Goal: Task Accomplishment & Management: Use online tool/utility

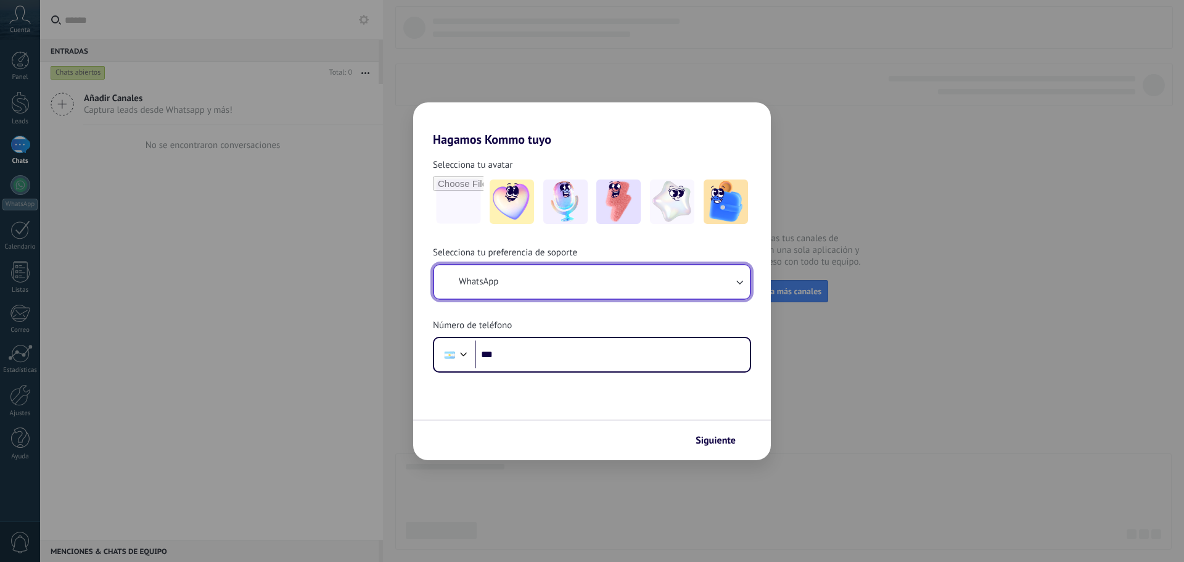
click at [531, 284] on button "WhatsApp" at bounding box center [592, 281] width 316 height 33
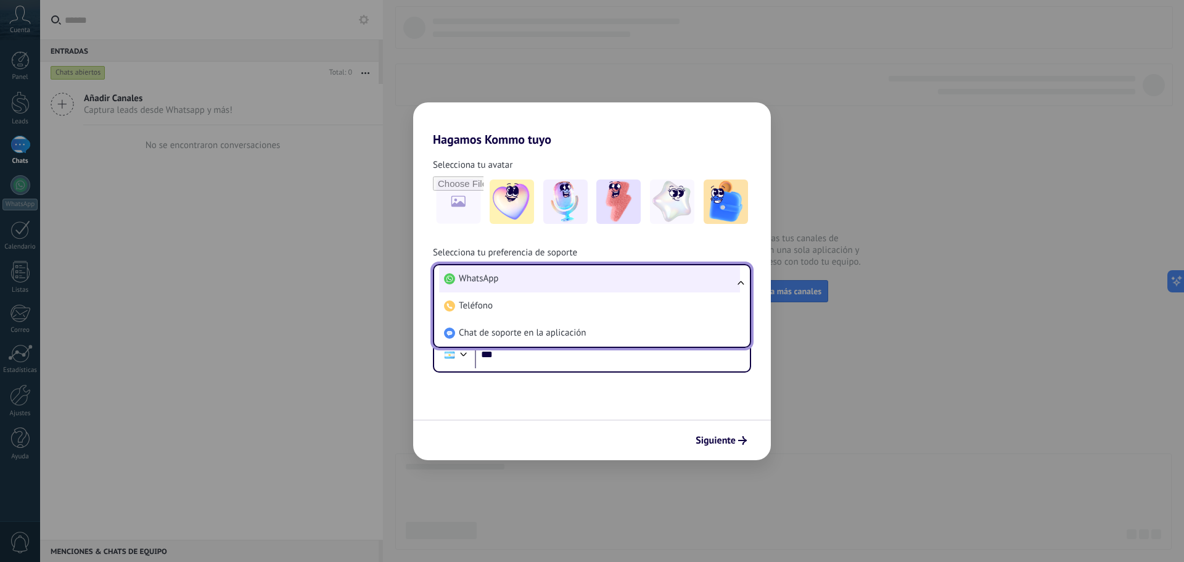
click at [519, 283] on li "WhatsApp" at bounding box center [589, 278] width 301 height 27
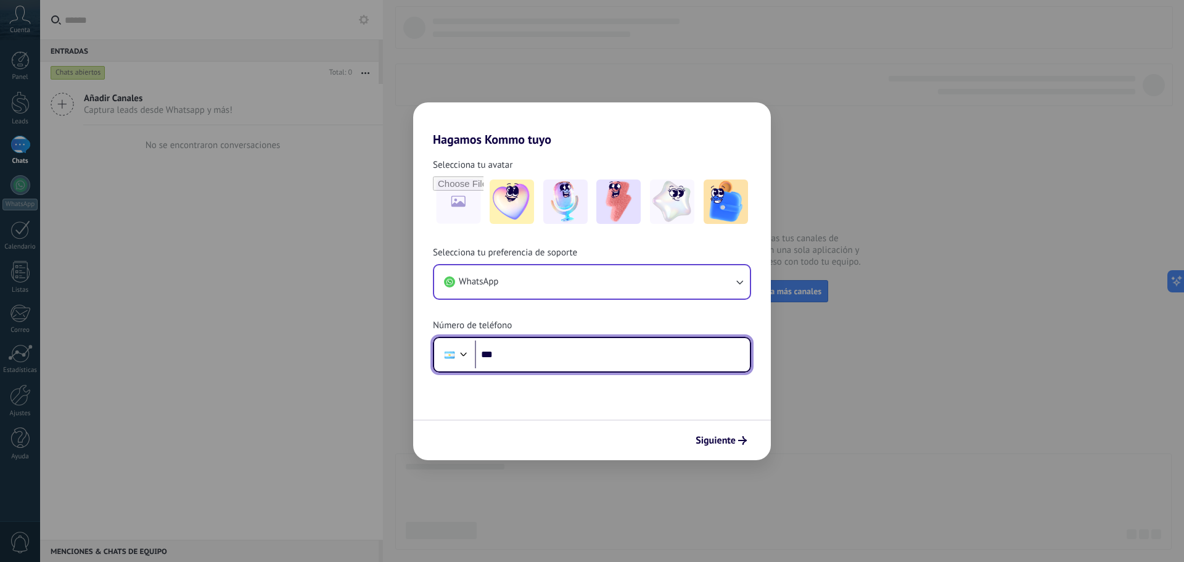
click at [536, 353] on input "***" at bounding box center [612, 355] width 275 height 28
type input "**********"
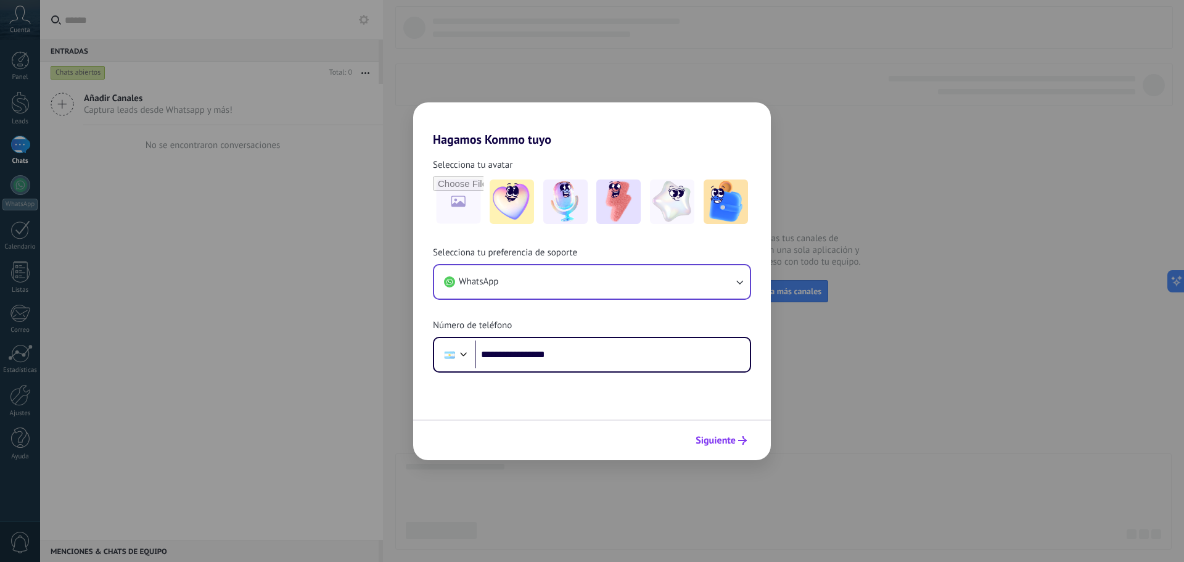
click at [743, 445] on button "Siguiente" at bounding box center [721, 440] width 62 height 21
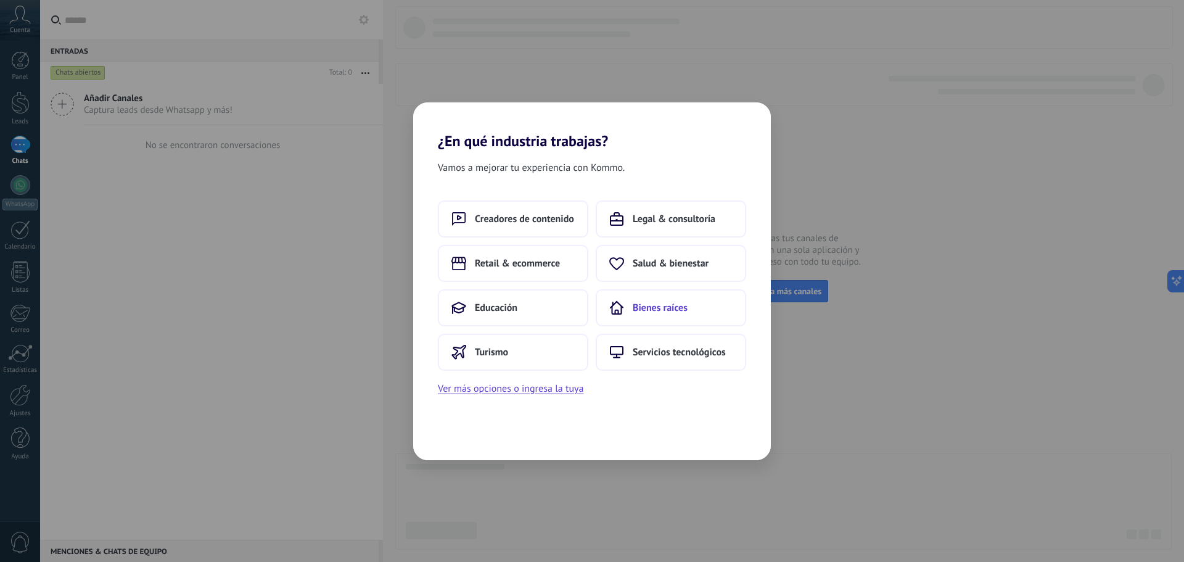
click at [654, 310] on span "Bienes raíces" at bounding box center [660, 308] width 55 height 12
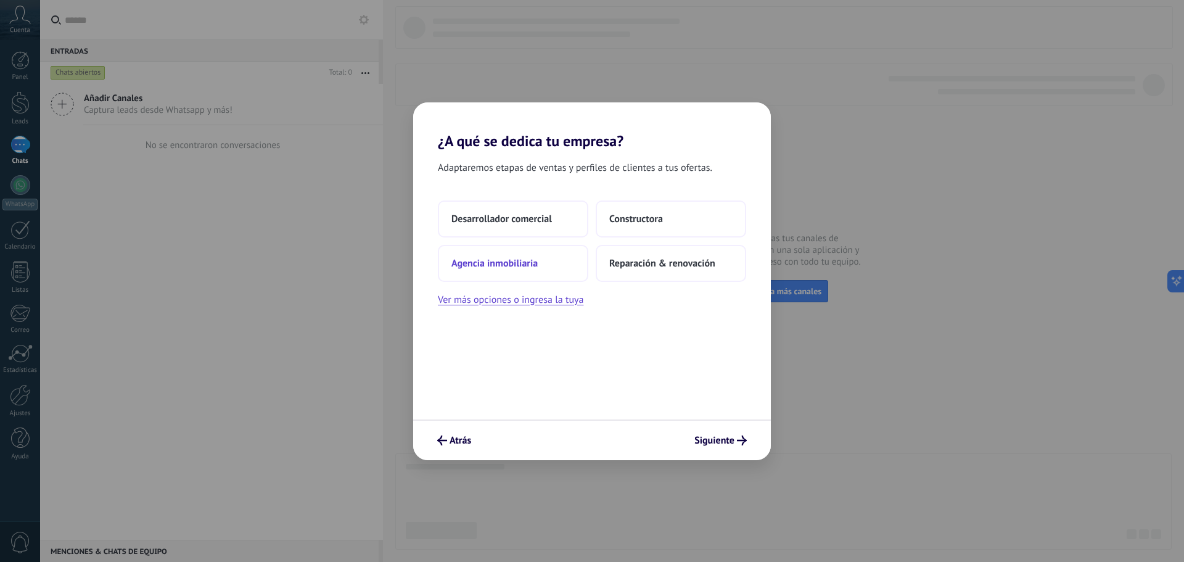
click at [521, 264] on span "Agencia inmobiliaria" at bounding box center [495, 263] width 86 height 12
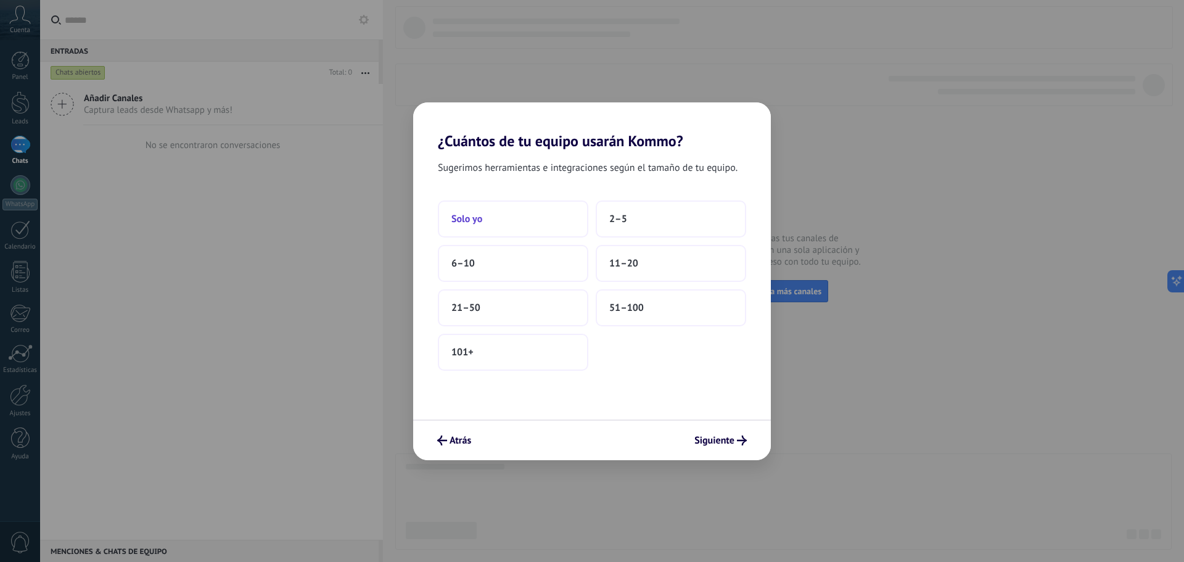
click at [505, 217] on button "Solo yo" at bounding box center [513, 218] width 151 height 37
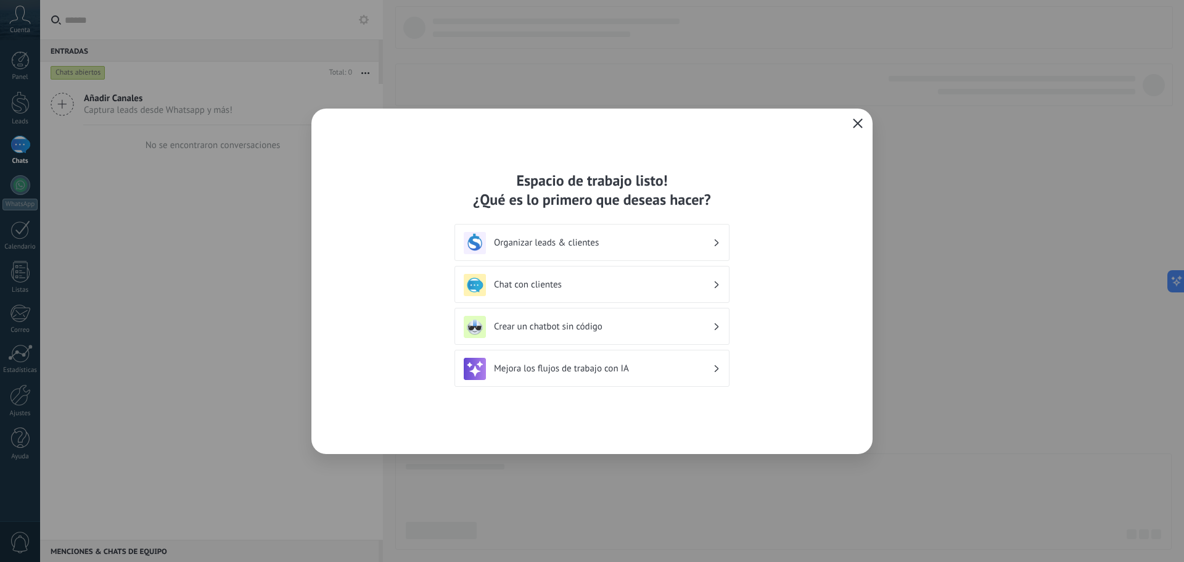
click at [716, 241] on use at bounding box center [717, 242] width 4 height 7
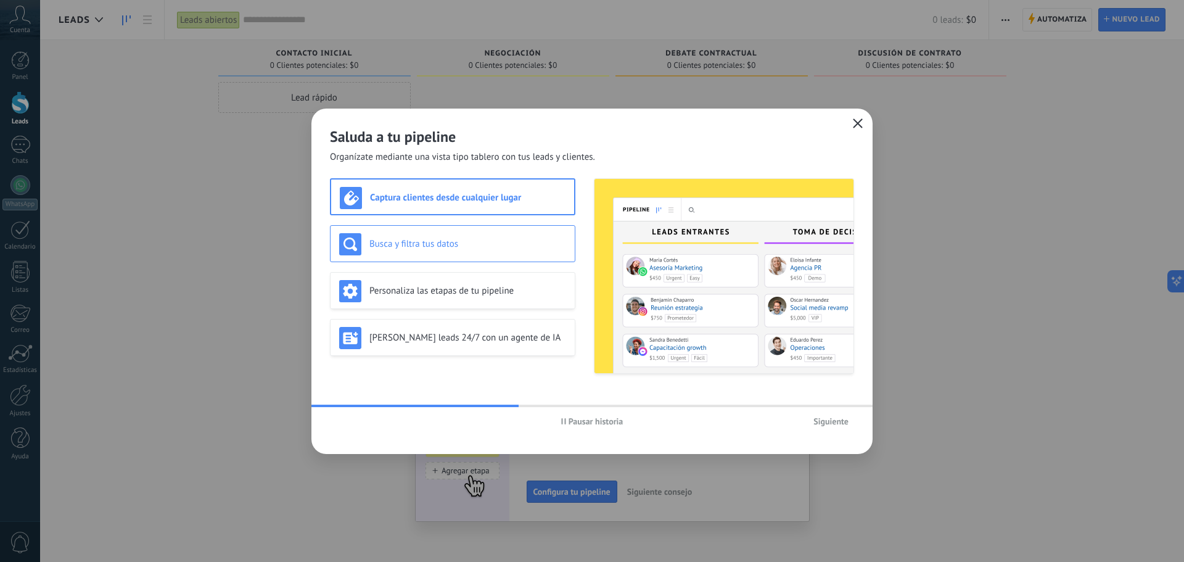
click at [465, 252] on div "Busca y filtra tus datos" at bounding box center [452, 244] width 227 height 22
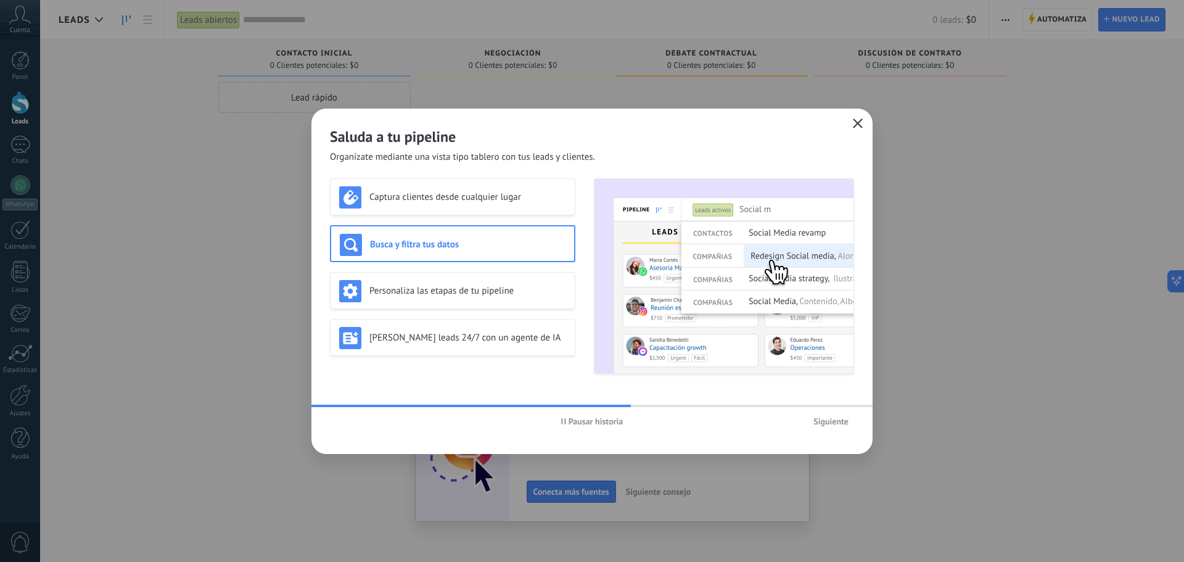
click at [596, 425] on span "Pausar historia" at bounding box center [596, 421] width 55 height 9
click at [449, 209] on div "Captura clientes desde cualquier lugar" at bounding box center [453, 196] width 246 height 37
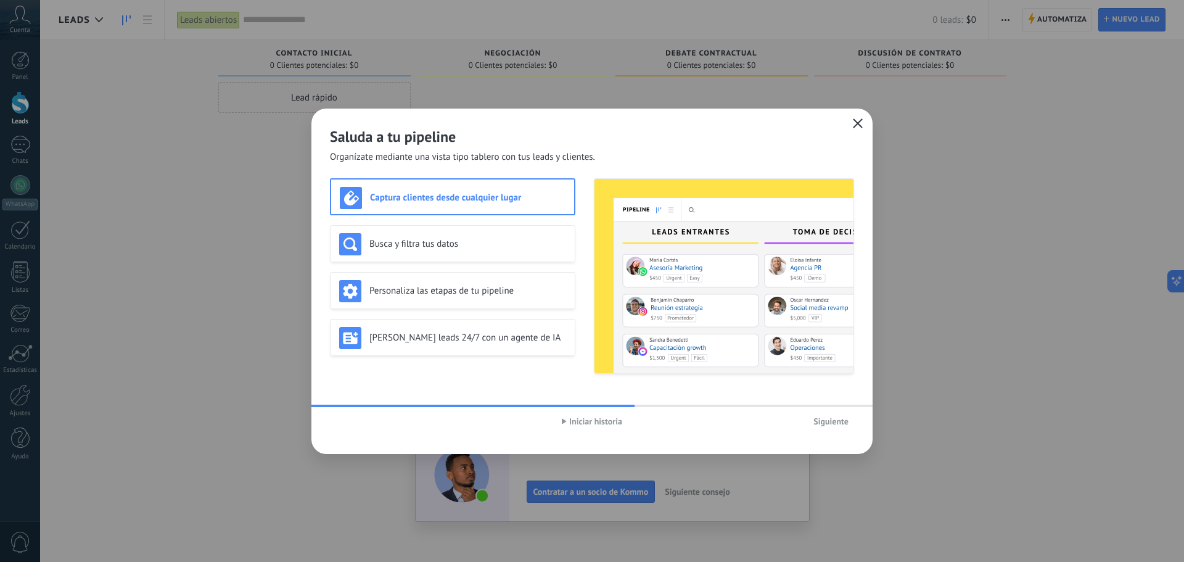
click at [832, 422] on span "Siguiente" at bounding box center [831, 421] width 35 height 9
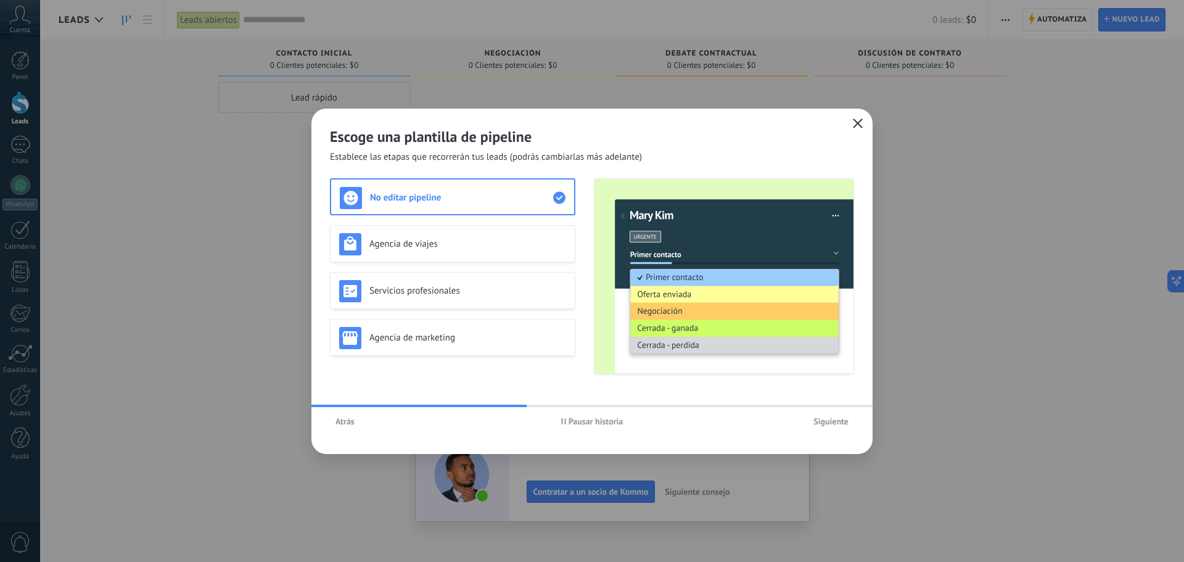
click at [585, 421] on span "Pausar historia" at bounding box center [596, 421] width 55 height 9
click at [468, 200] on h3 "No editar pipeline" at bounding box center [461, 198] width 183 height 12
click at [822, 425] on span "Siguiente" at bounding box center [831, 421] width 35 height 9
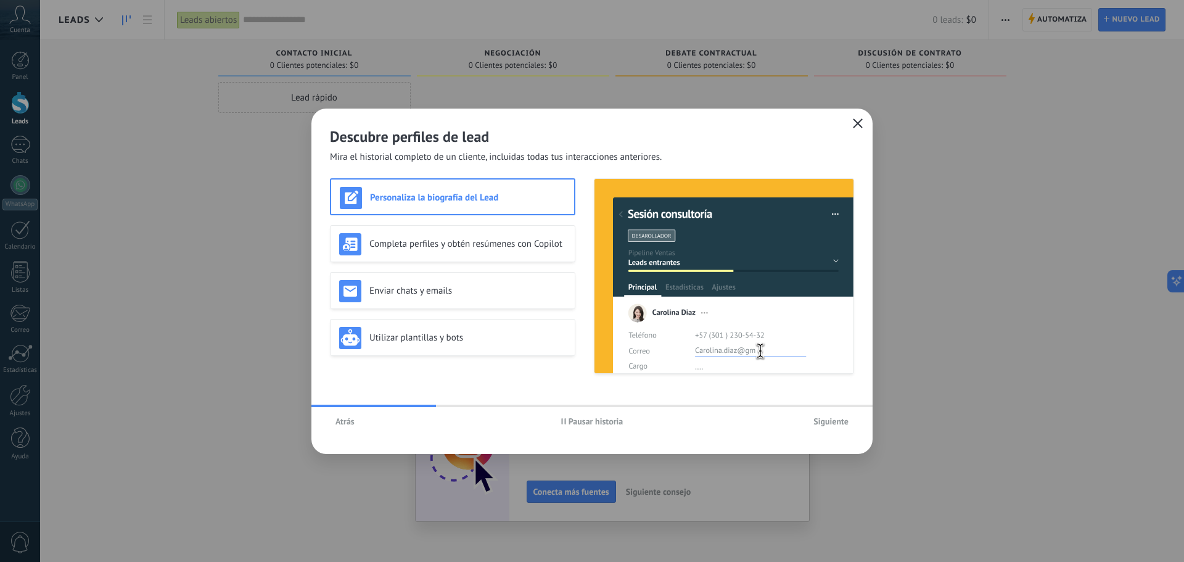
click at [586, 423] on span "Pausar historia" at bounding box center [596, 421] width 55 height 9
click at [822, 420] on span "Siguiente" at bounding box center [831, 421] width 35 height 9
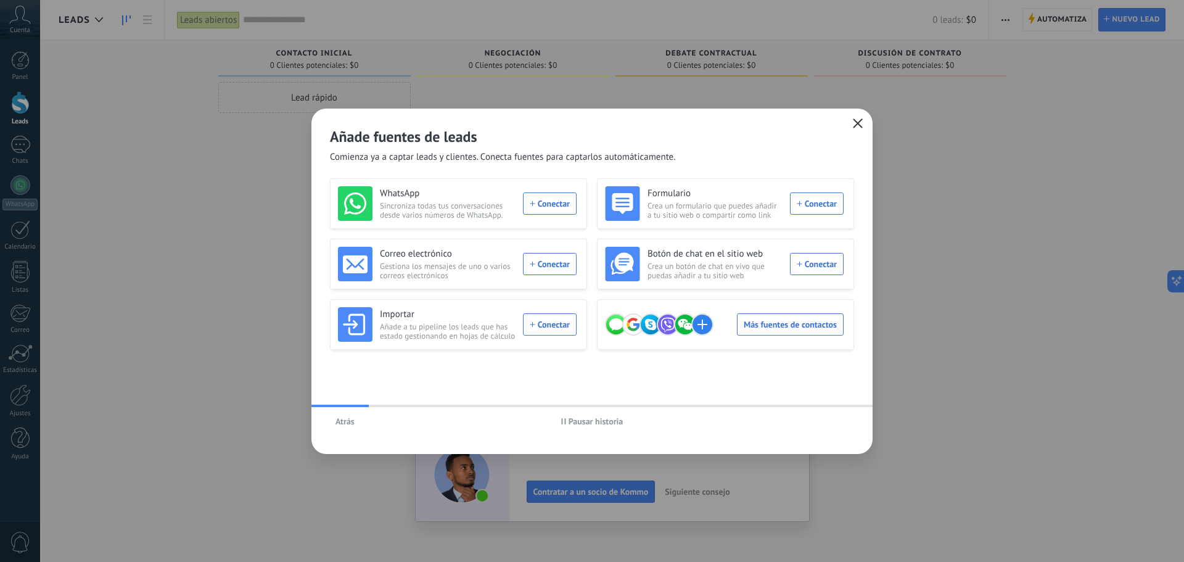
click at [539, 205] on div "WhatsApp Sincroniza todas tus conversaciones desde varios números de WhatsApp. …" at bounding box center [457, 203] width 239 height 35
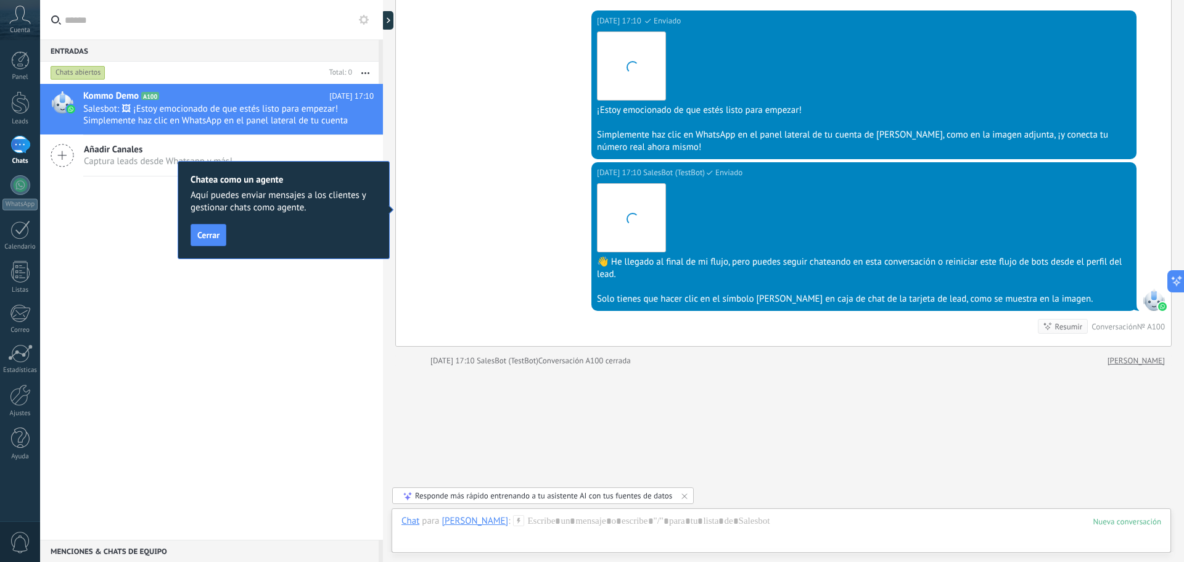
scroll to position [841, 0]
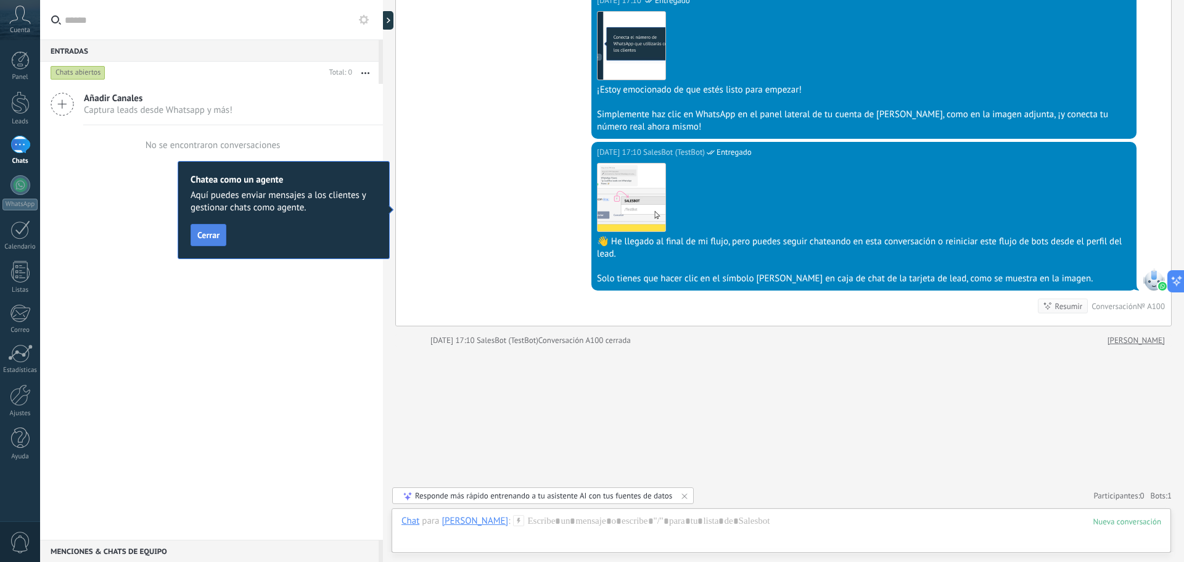
click at [216, 235] on span "Cerrar" at bounding box center [208, 235] width 22 height 9
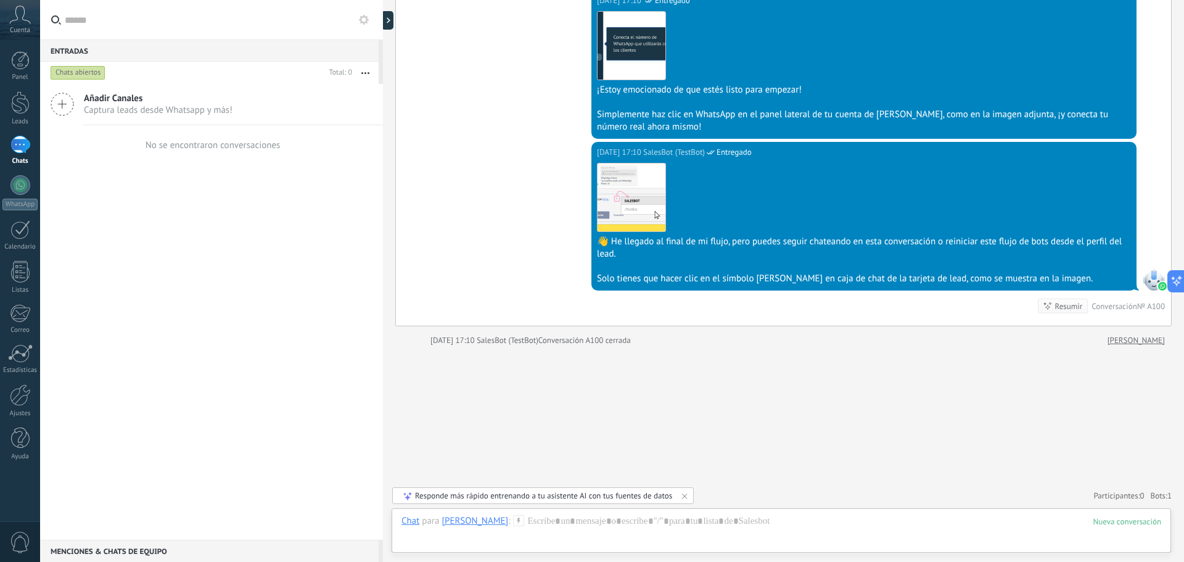
click at [150, 109] on span "Captura leads desde Whatsapp y más!" at bounding box center [158, 110] width 149 height 12
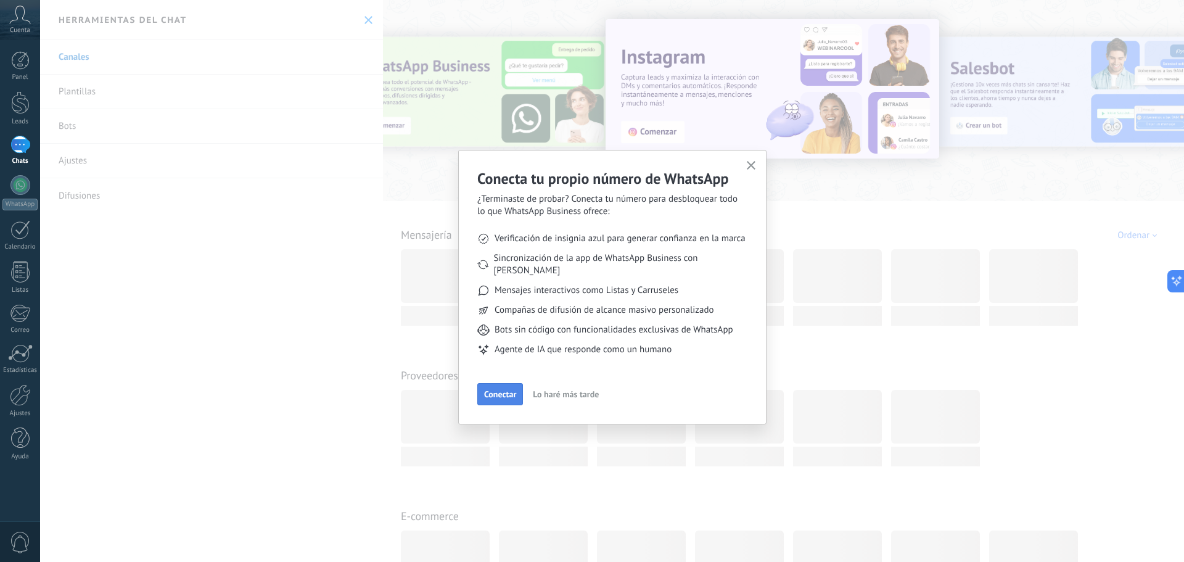
click at [495, 390] on button "Conectar" at bounding box center [500, 394] width 46 height 22
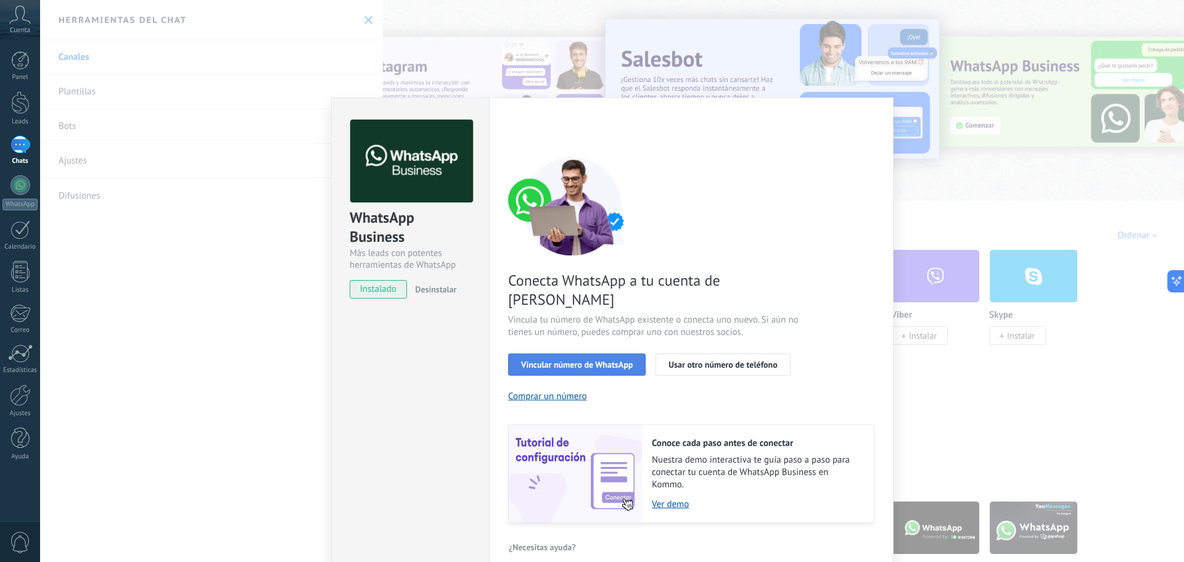
click at [603, 360] on span "Vincular número de WhatsApp" at bounding box center [577, 364] width 112 height 9
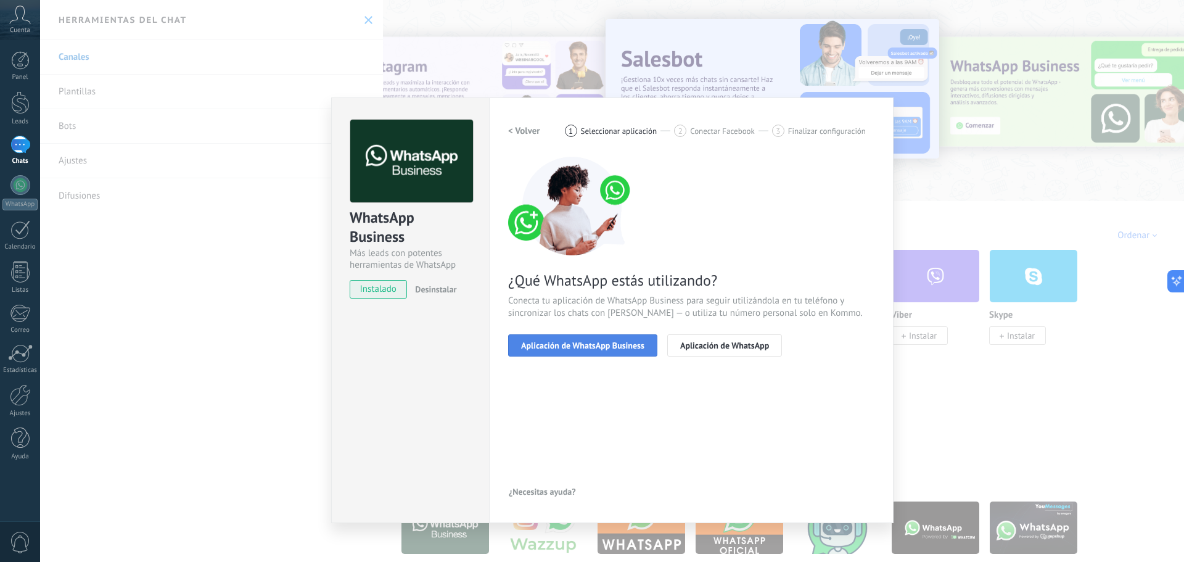
click at [621, 346] on span "Aplicación de WhatsApp Business" at bounding box center [582, 345] width 123 height 9
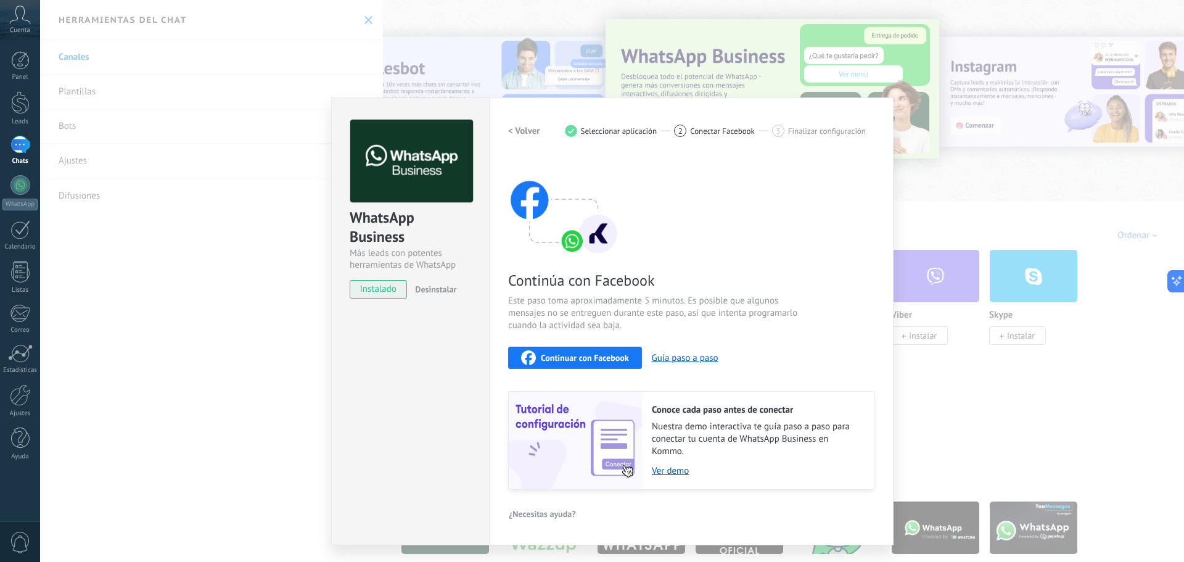
click at [574, 360] on span "Continuar con Facebook" at bounding box center [585, 357] width 88 height 9
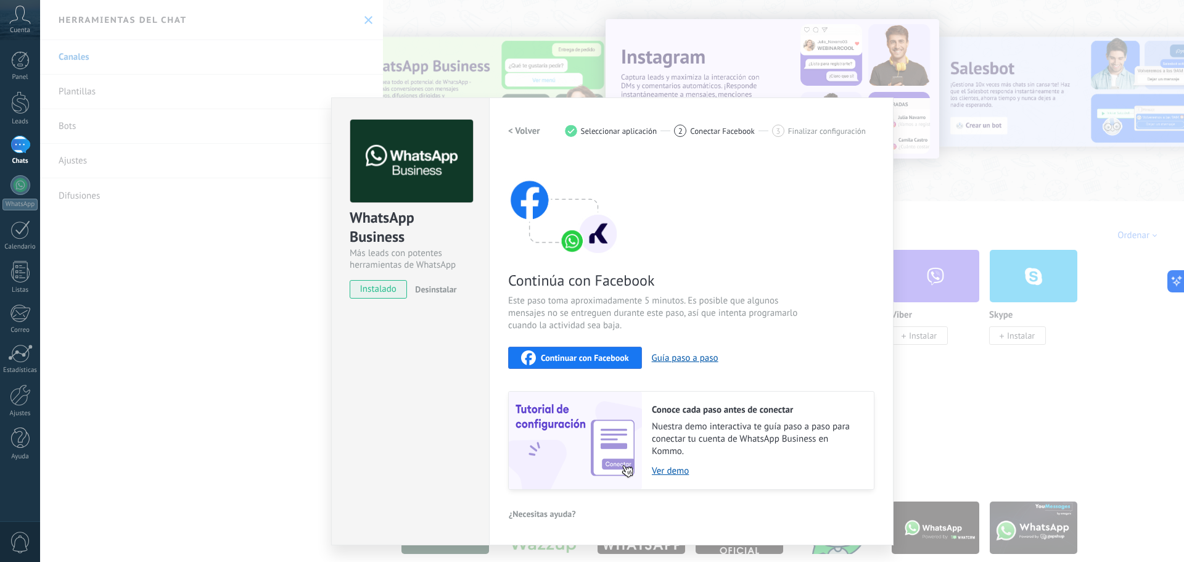
click at [423, 340] on div "WhatsApp Business Más leads con potentes herramientas de WhatsApp instalado Des…" at bounding box center [410, 321] width 158 height 448
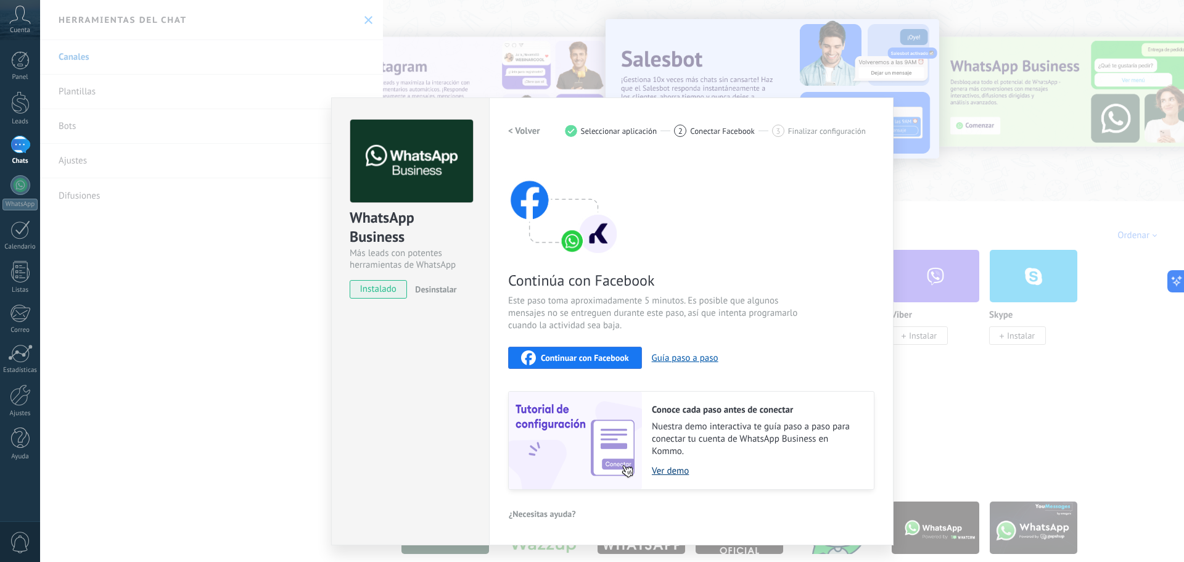
click at [676, 473] on link "Ver demo" at bounding box center [757, 471] width 210 height 12
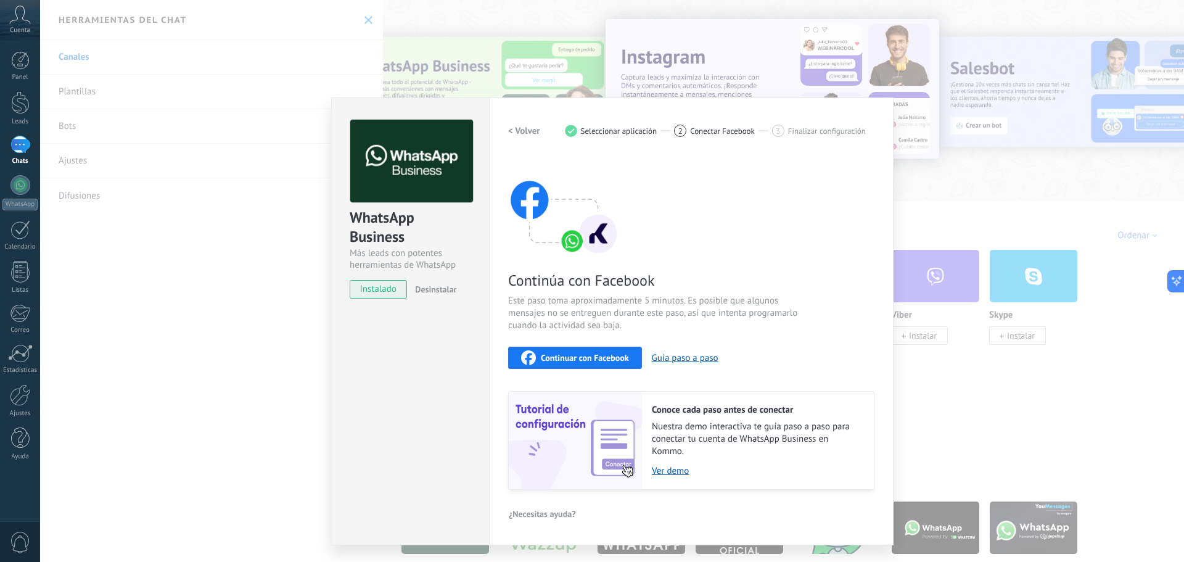
click at [608, 357] on span "Continuar con Facebook" at bounding box center [585, 357] width 88 height 9
click at [603, 354] on span "Continuar con Facebook" at bounding box center [585, 357] width 88 height 9
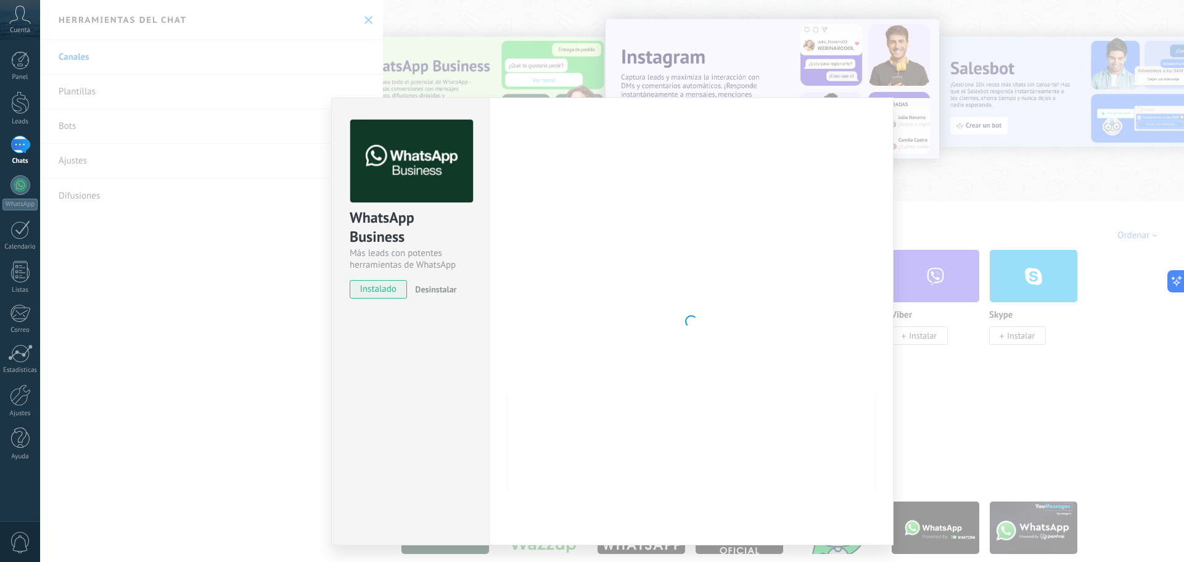
click at [386, 292] on span "instalado" at bounding box center [378, 289] width 56 height 19
click at [988, 284] on div "WhatsApp Business Más leads con potentes herramientas de WhatsApp instalado Des…" at bounding box center [612, 281] width 1144 height 562
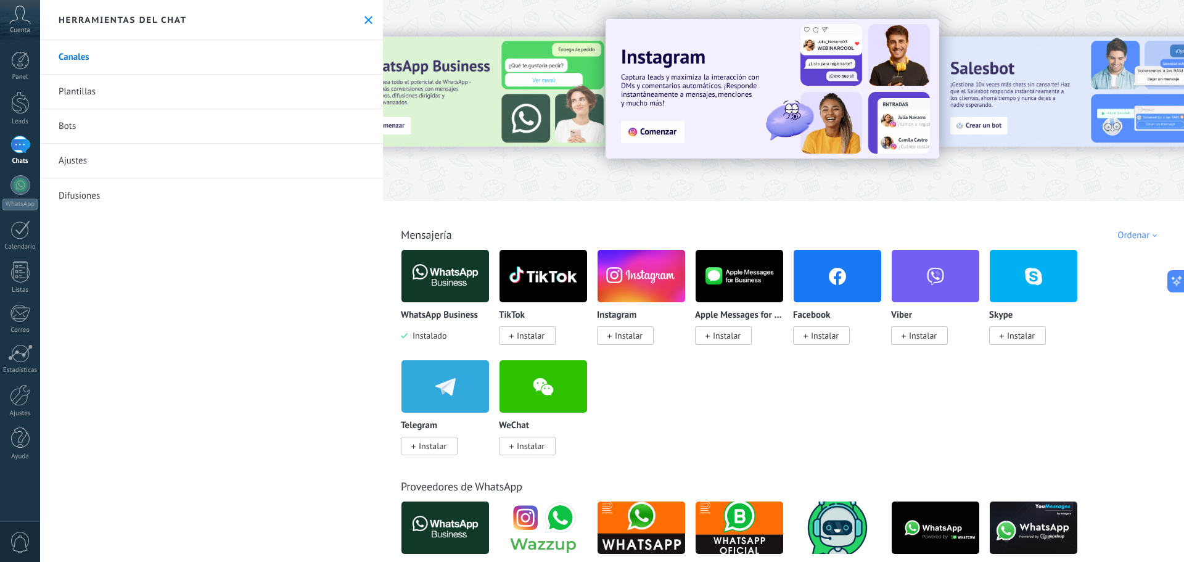
click at [293, 49] on link "Canales" at bounding box center [211, 57] width 343 height 35
click at [822, 334] on span "Instalar" at bounding box center [825, 335] width 28 height 11
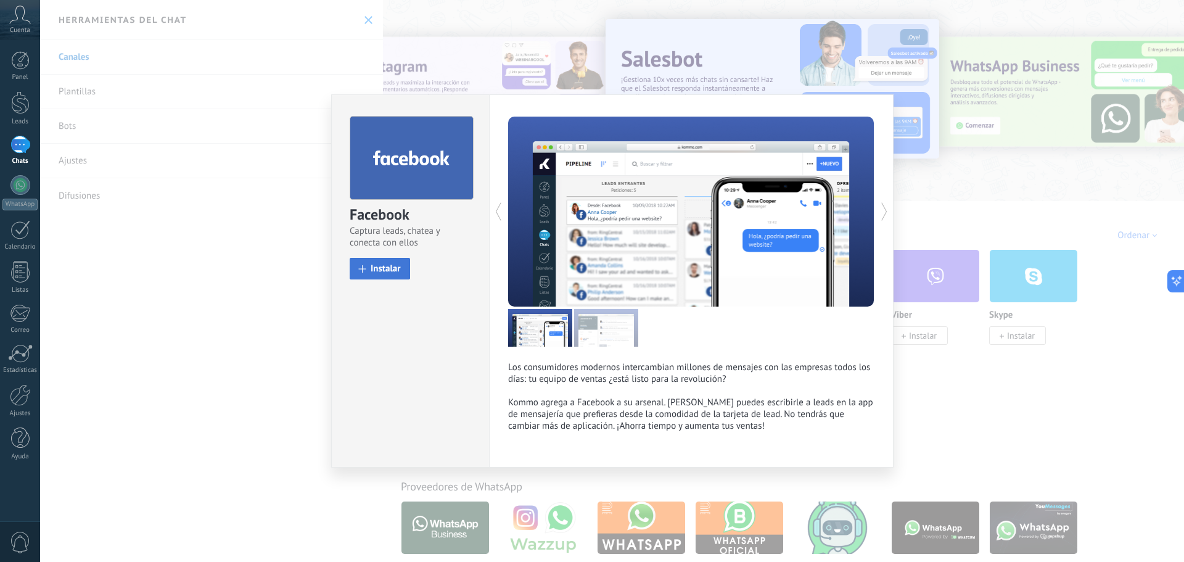
click at [398, 268] on span "Instalar" at bounding box center [386, 268] width 30 height 9
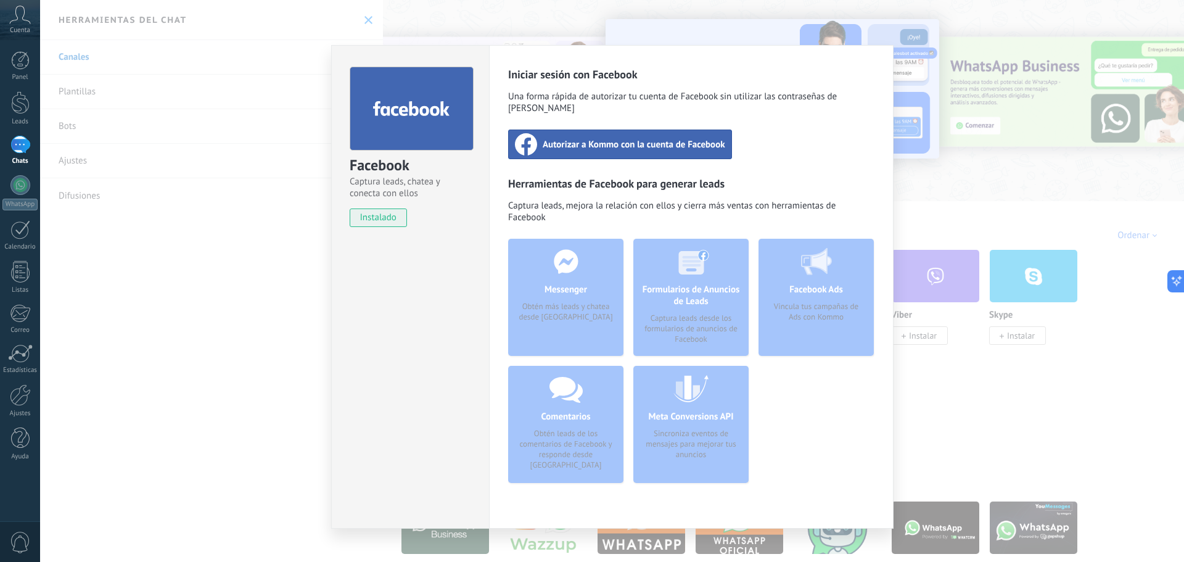
click at [598, 138] on span "Autorizar a Kommo con la cuenta de Facebook" at bounding box center [634, 144] width 183 height 12
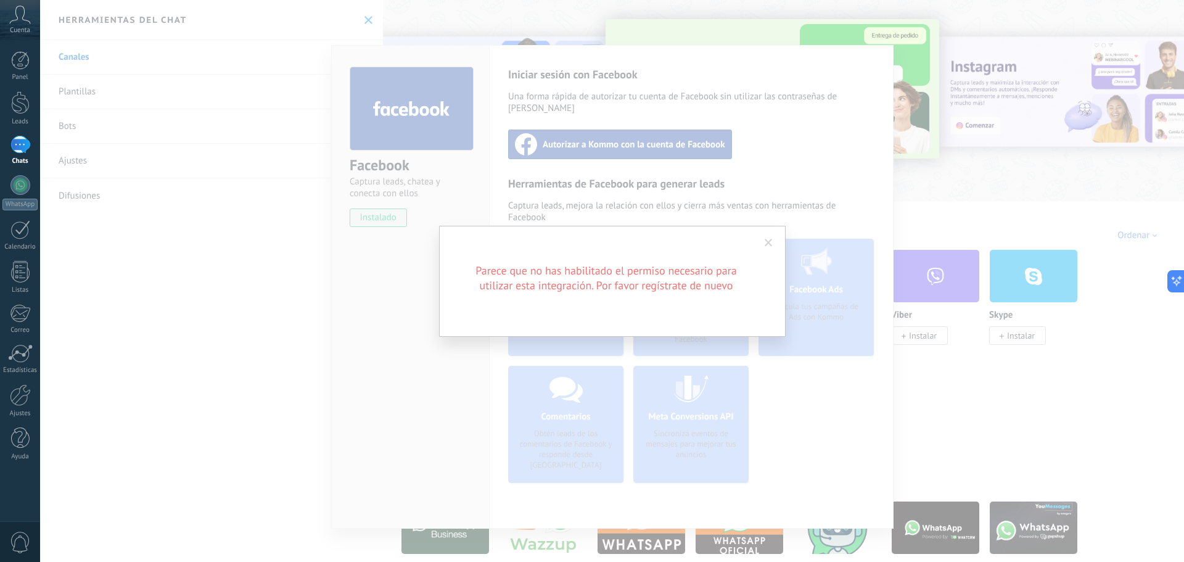
click at [766, 239] on span at bounding box center [769, 243] width 8 height 9
